Goal: Information Seeking & Learning: Learn about a topic

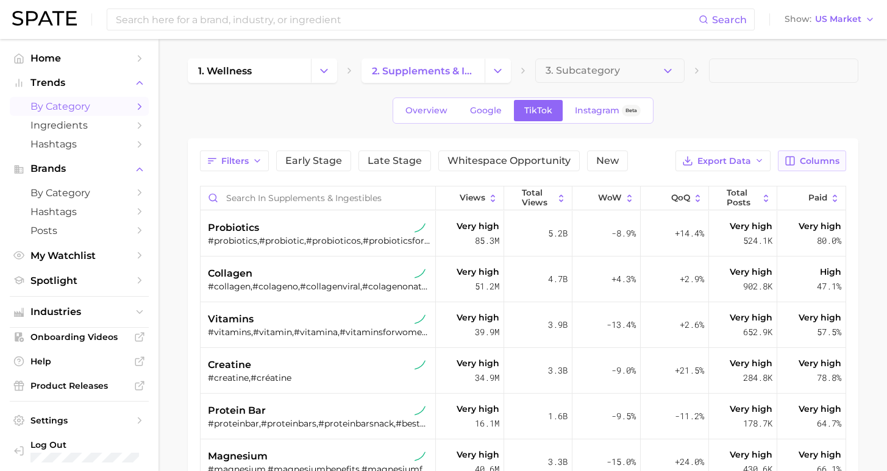
click at [819, 160] on span "Columns" at bounding box center [819, 161] width 40 height 10
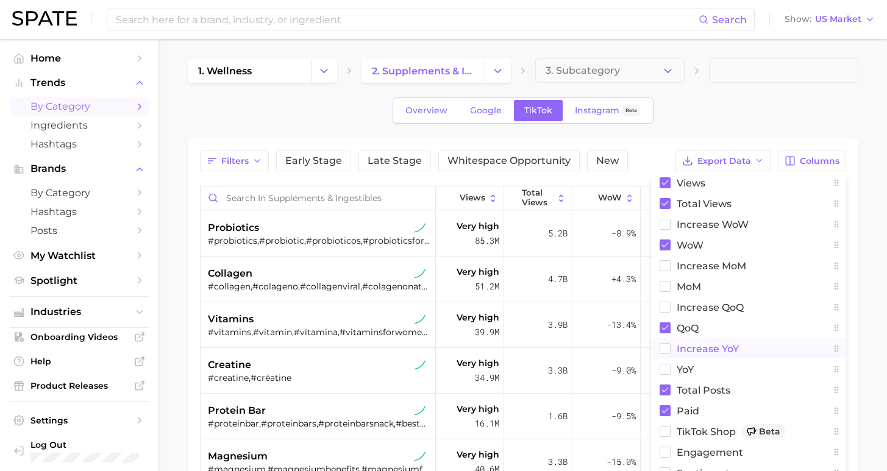
click at [681, 354] on button "increase YoY" at bounding box center [748, 348] width 195 height 21
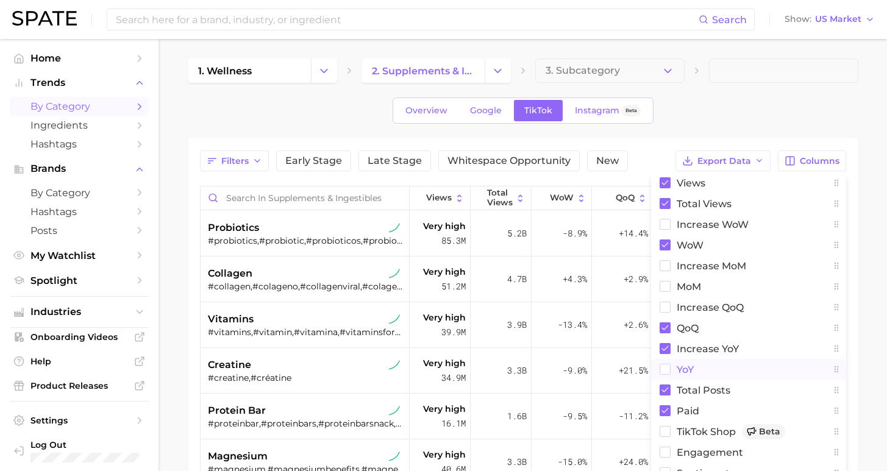
click at [679, 368] on span "YoY" at bounding box center [684, 369] width 17 height 10
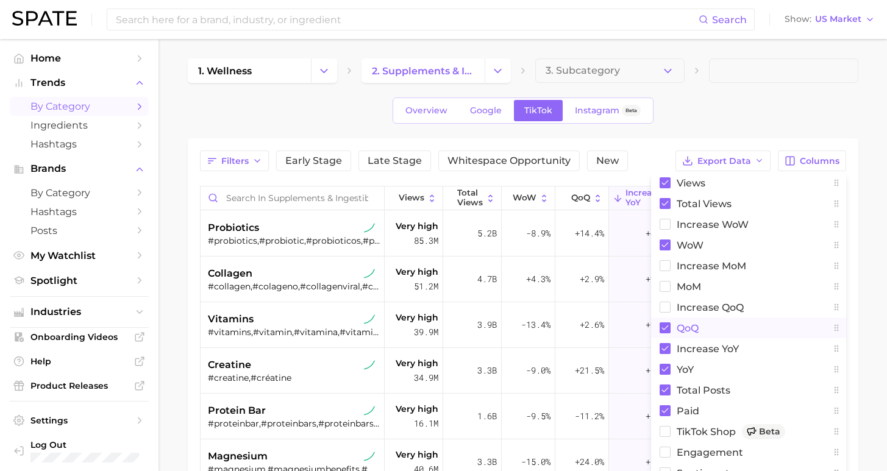
click at [681, 334] on button "QoQ" at bounding box center [748, 327] width 195 height 21
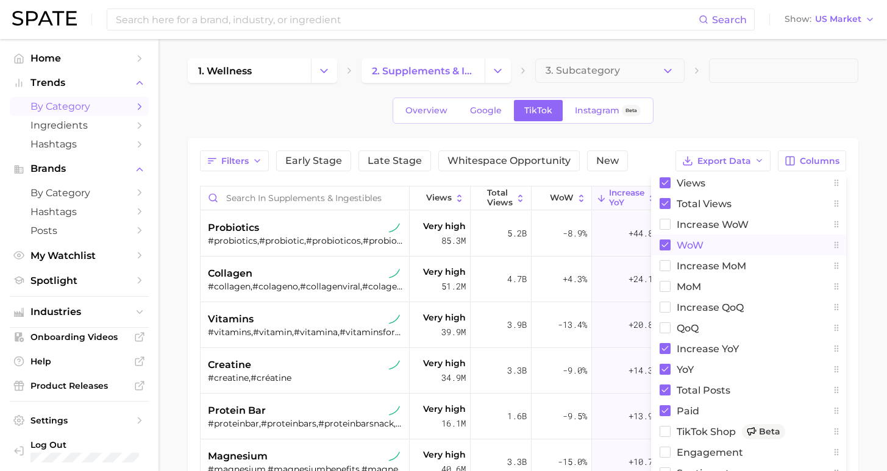
click at [686, 244] on span "WoW" at bounding box center [689, 245] width 27 height 10
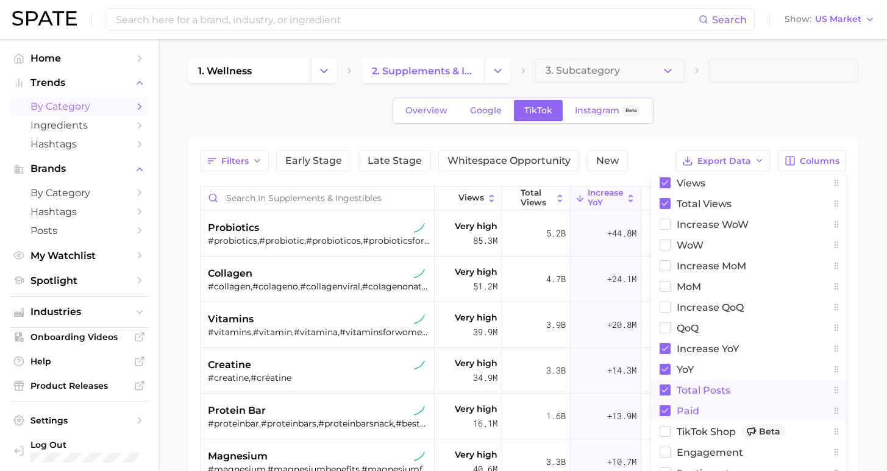
drag, startPoint x: 676, startPoint y: 392, endPoint x: 677, endPoint y: 406, distance: 13.4
click at [676, 392] on span "Total Posts" at bounding box center [703, 390] width 54 height 10
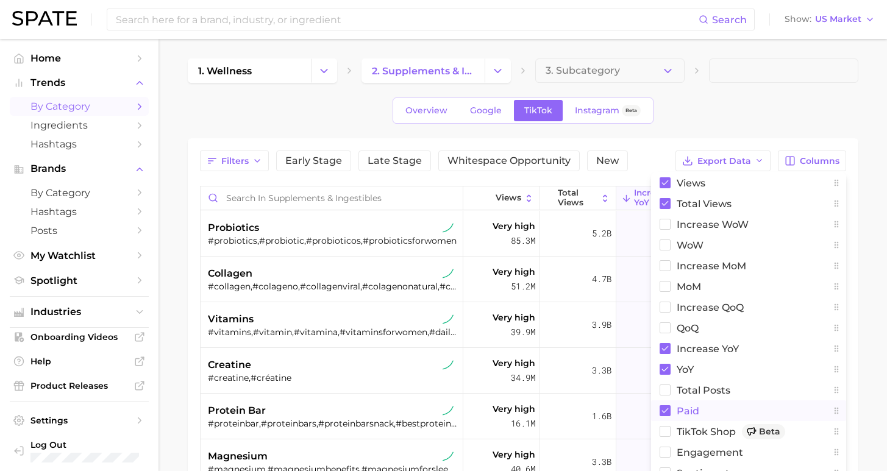
click at [678, 413] on span "Paid" at bounding box center [687, 411] width 23 height 10
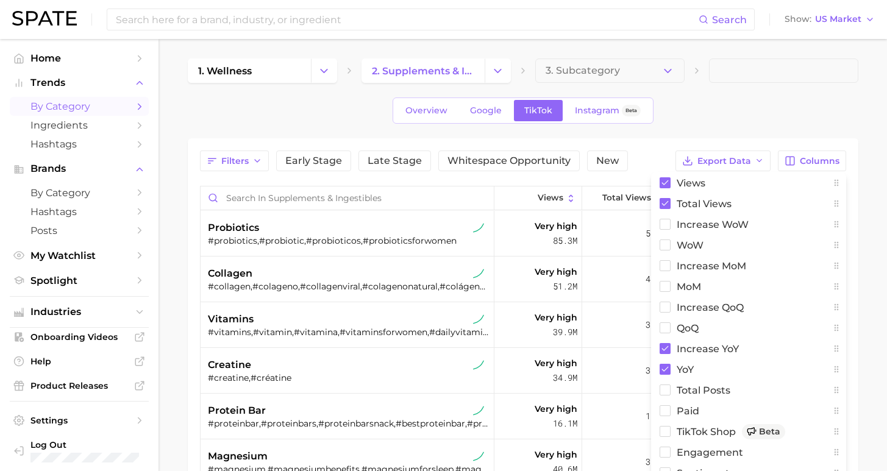
click at [731, 88] on div "1. wellness 2. supplements & ingestibles 3. Subcategory Overview Google TikTok …" at bounding box center [523, 363] width 670 height 611
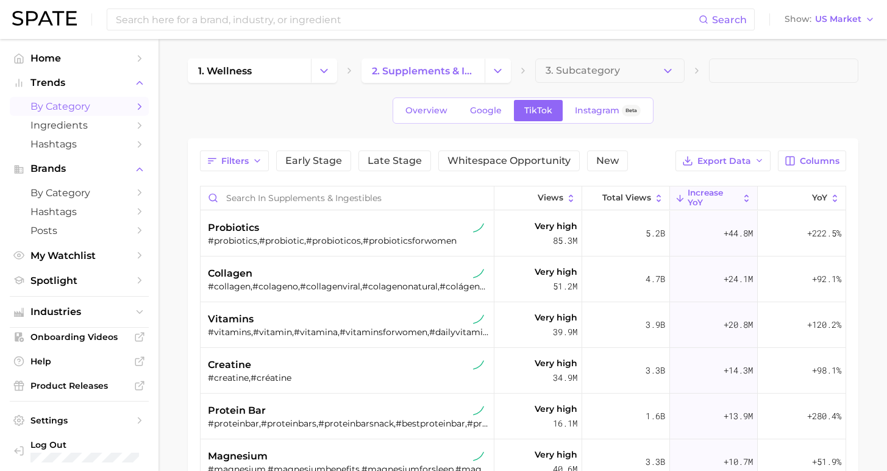
click at [695, 191] on span "increase YoY" at bounding box center [712, 197] width 51 height 19
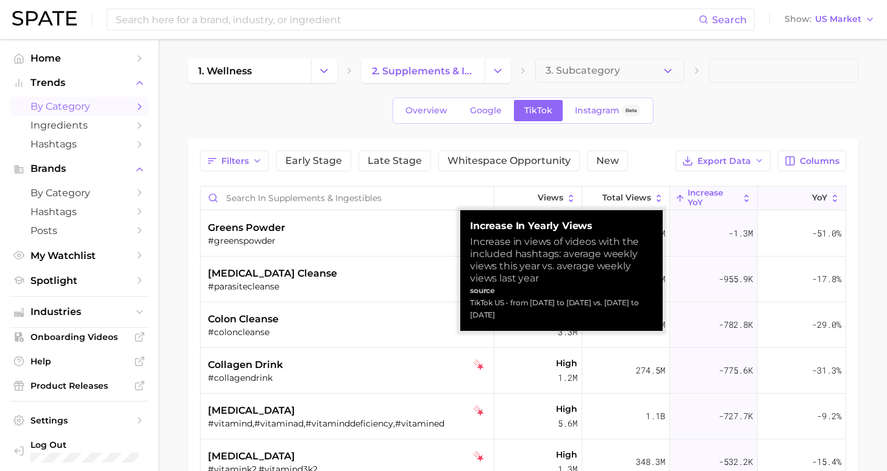
drag, startPoint x: 810, startPoint y: 196, endPoint x: 803, endPoint y: 193, distance: 8.7
click at [812, 196] on span "YoY" at bounding box center [819, 198] width 15 height 10
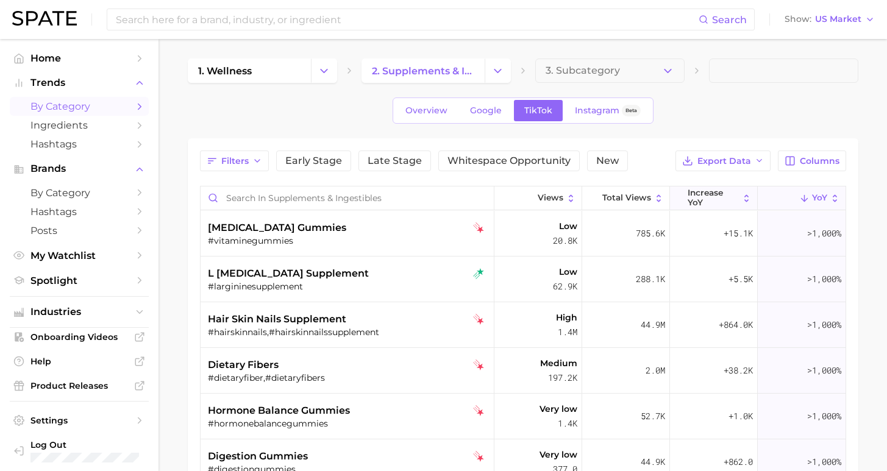
click at [698, 204] on span "increase YoY" at bounding box center [712, 197] width 51 height 19
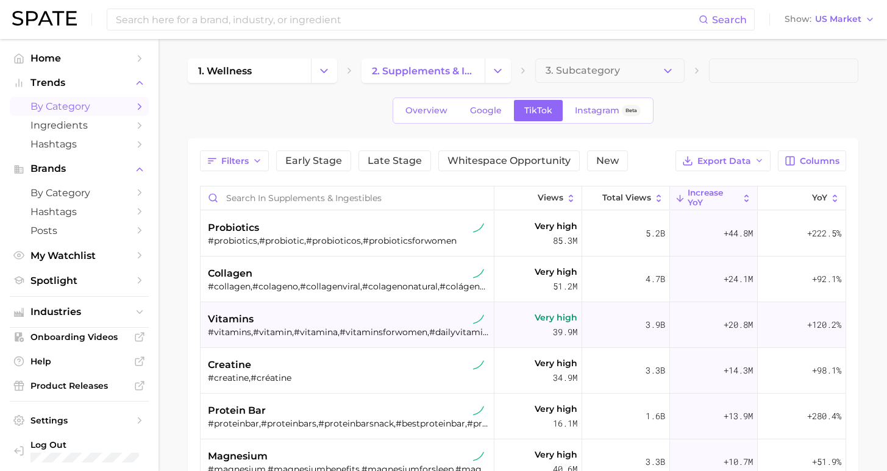
click at [395, 310] on div "vitamins #vitamins,#vitamin,#vitamina,#vitaminsforwomen,#dailyvitamins,#womensv…" at bounding box center [349, 325] width 282 height 46
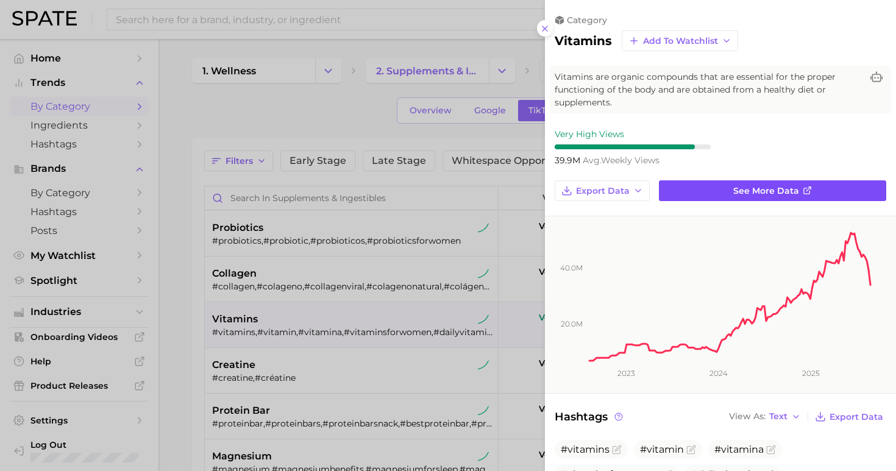
click at [717, 180] on link "See more data" at bounding box center [772, 190] width 227 height 21
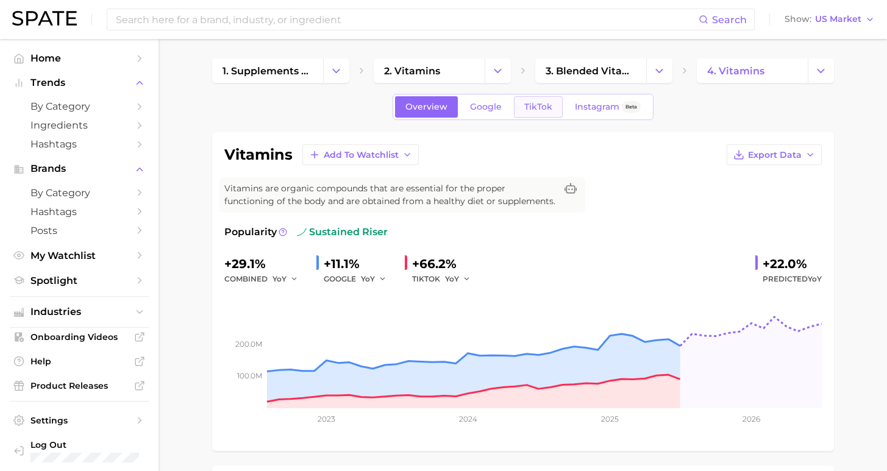
click at [537, 108] on span "TikTok" at bounding box center [538, 107] width 28 height 10
